Goal: Find specific page/section: Find specific page/section

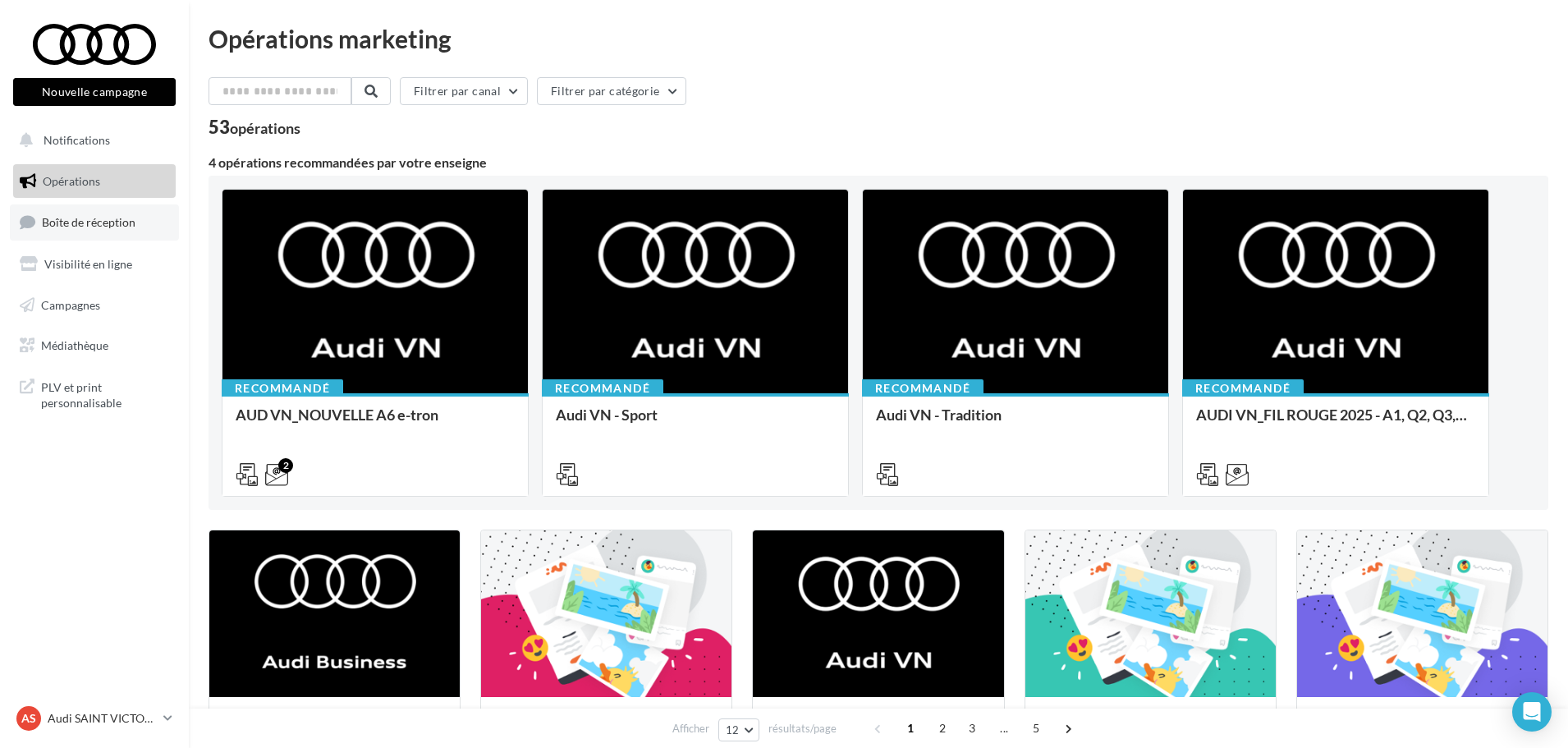
click at [117, 224] on span "Boîte de réception" at bounding box center [89, 222] width 93 height 14
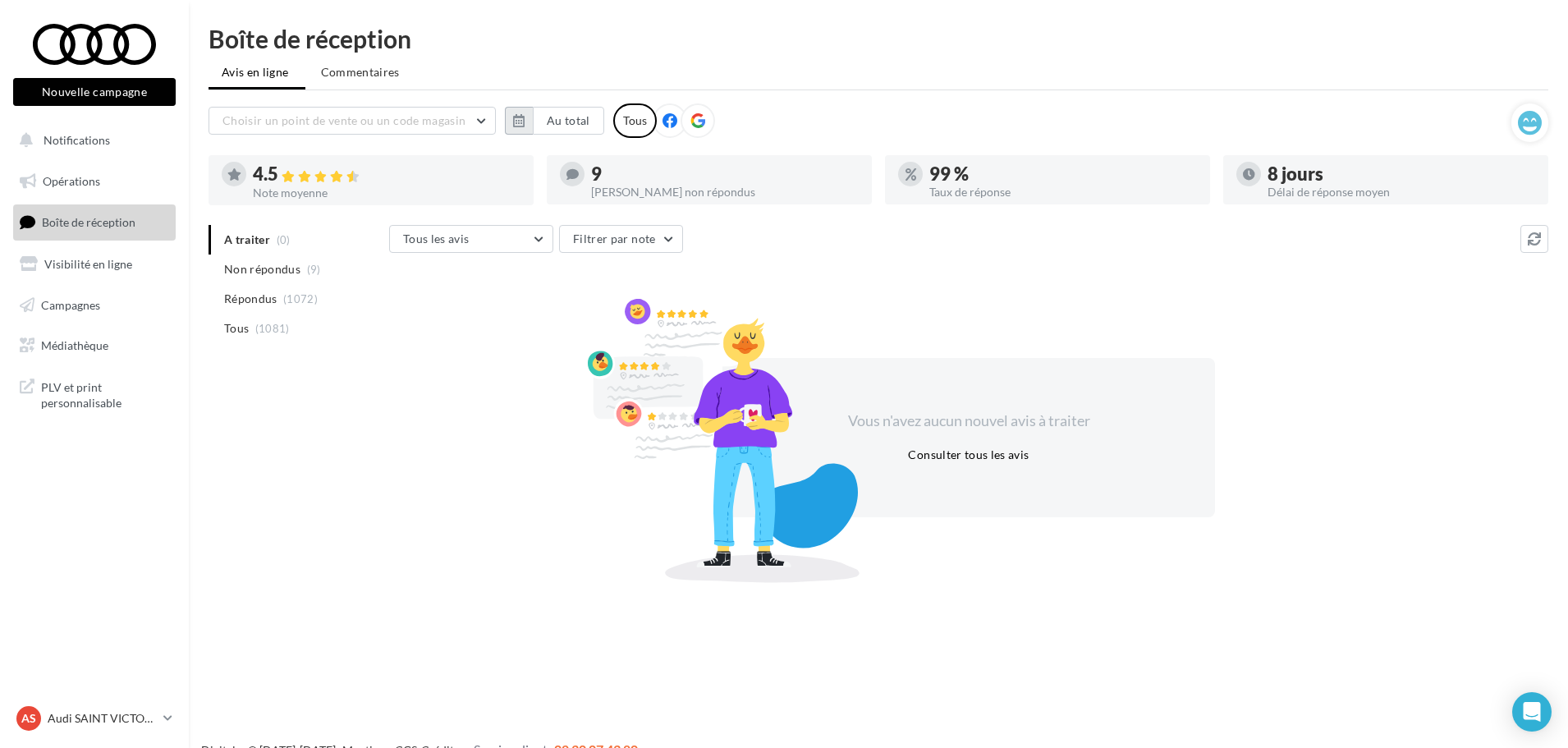
click at [530, 111] on button "button" at bounding box center [519, 121] width 28 height 28
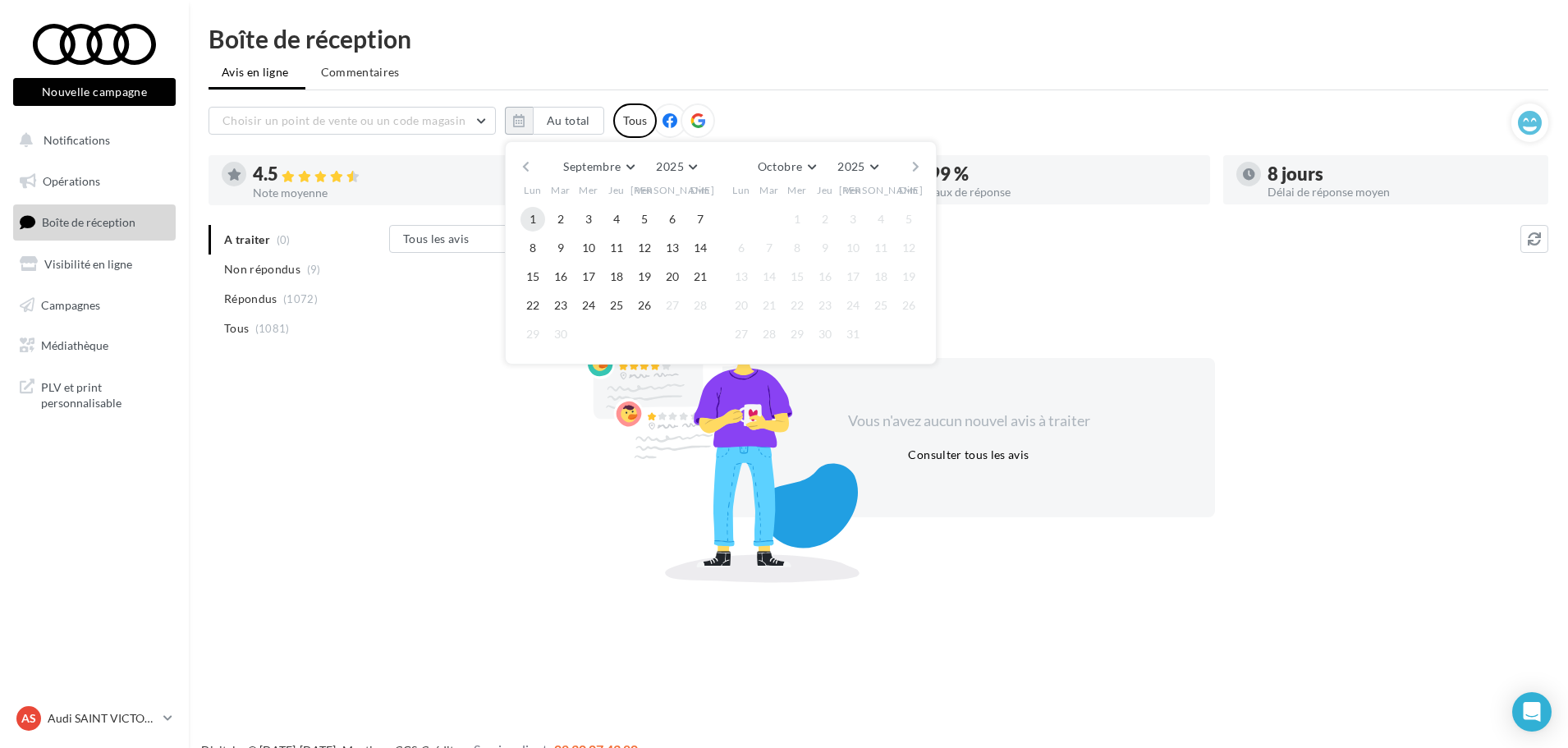
click at [537, 216] on button "1" at bounding box center [532, 219] width 24 height 24
click at [650, 306] on button "26" at bounding box center [644, 305] width 24 height 24
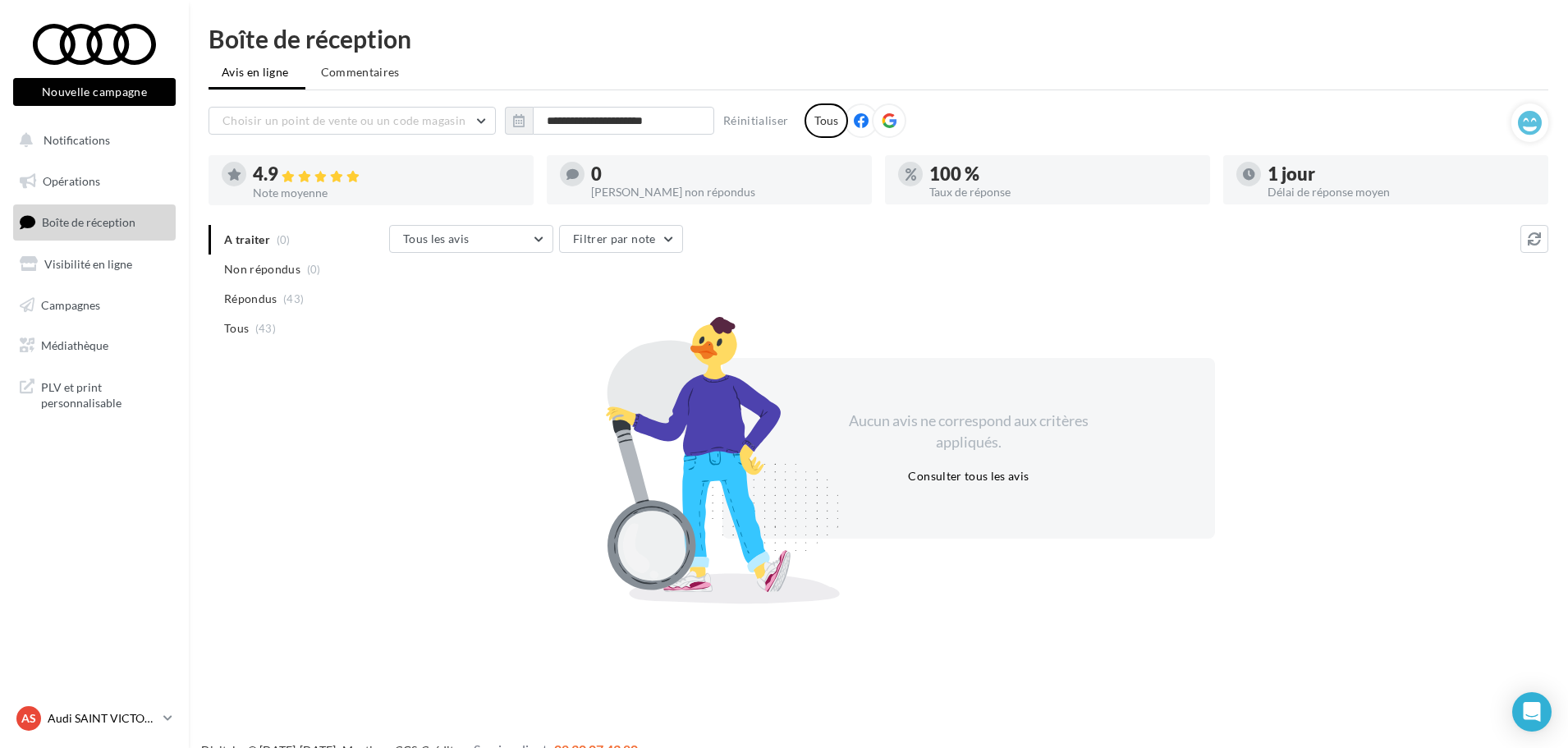
click at [146, 716] on p "Audi SAINT VICTORET" at bounding box center [102, 719] width 109 height 17
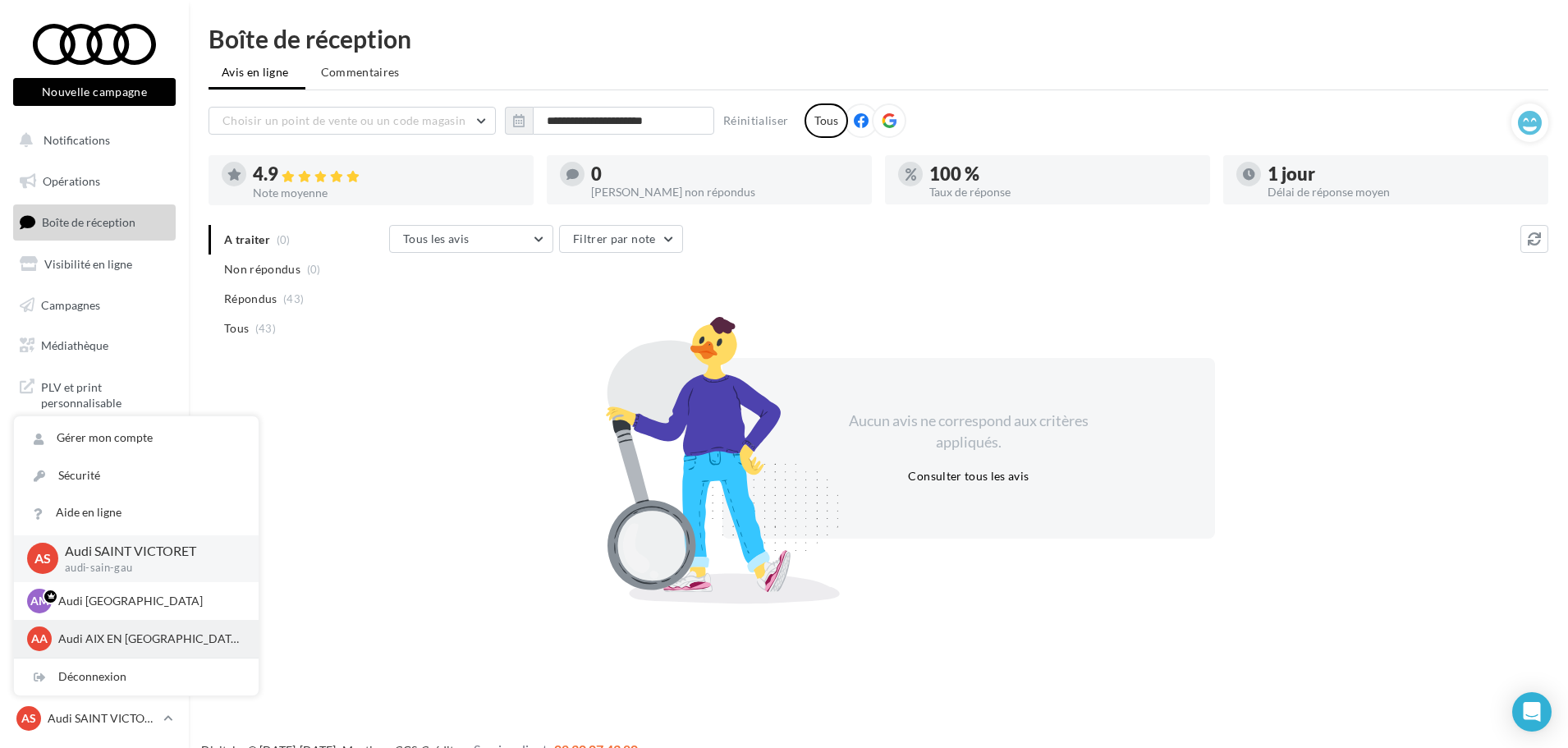
click at [110, 637] on p "Audi AIX EN [GEOGRAPHIC_DATA]" at bounding box center [149, 639] width 181 height 17
